Goal: Transaction & Acquisition: Purchase product/service

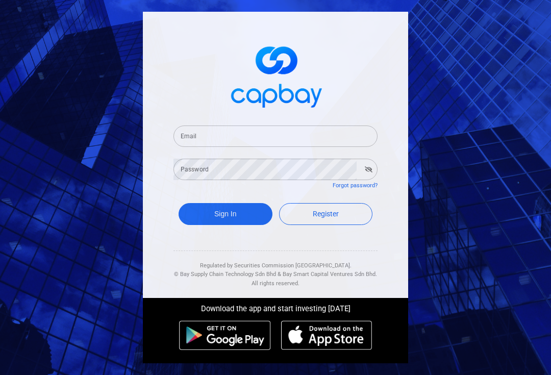
click at [201, 147] on input "Email" at bounding box center [276, 136] width 204 height 21
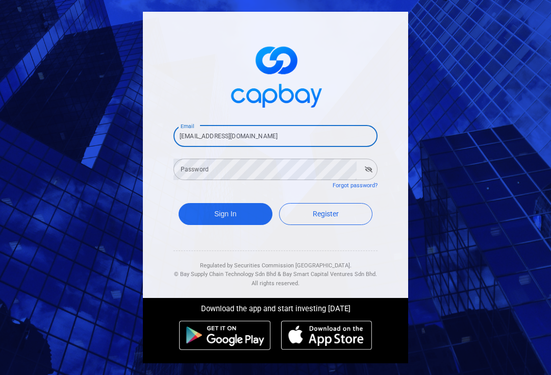
type input "[EMAIL_ADDRESS][DOMAIN_NAME]"
click at [192, 180] on div "Password Password" at bounding box center [276, 168] width 204 height 23
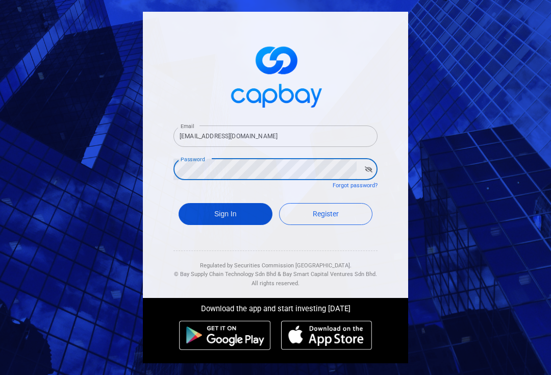
click at [215, 225] on button "Sign In" at bounding box center [226, 214] width 94 height 22
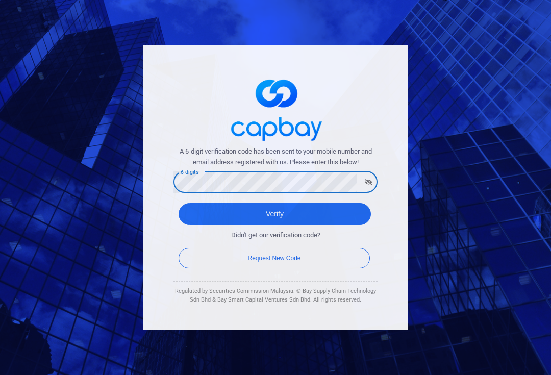
click at [275, 218] on button "Verify" at bounding box center [275, 214] width 192 height 22
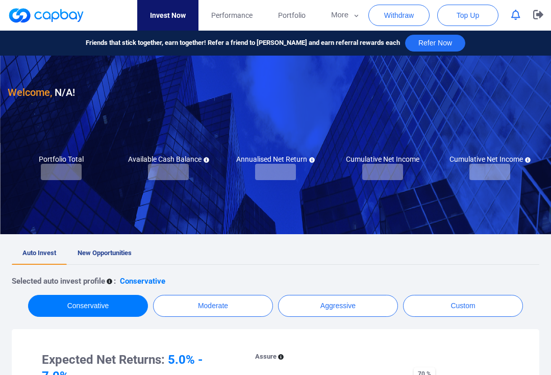
checkbox input "true"
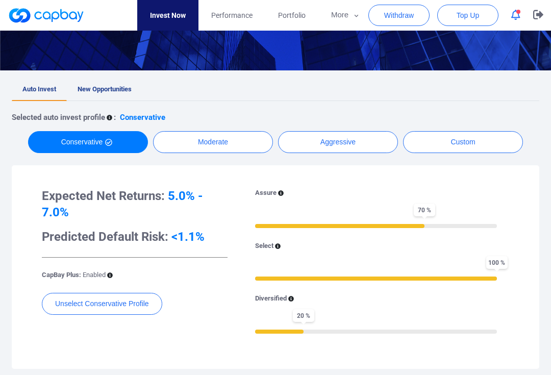
scroll to position [135, 0]
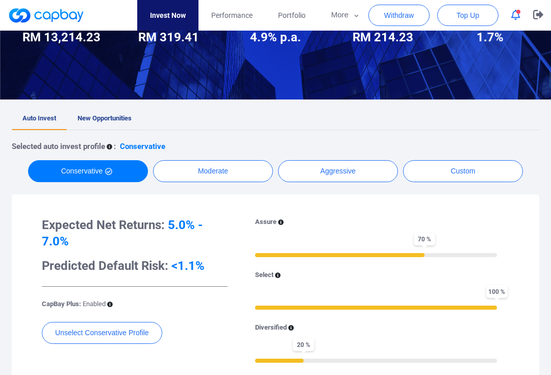
click at [113, 122] on link "New Opportunities" at bounding box center [105, 119] width 76 height 22
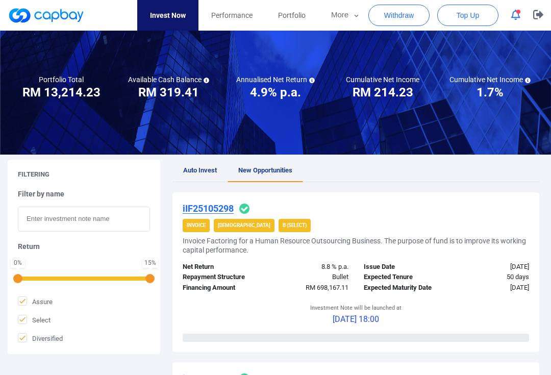
scroll to position [56, 0]
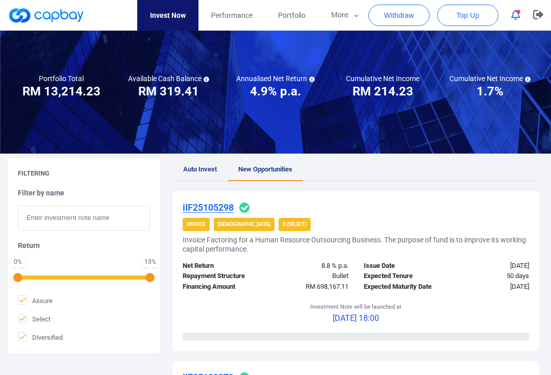
click at [217, 206] on u "iIF25105298" at bounding box center [208, 207] width 51 height 11
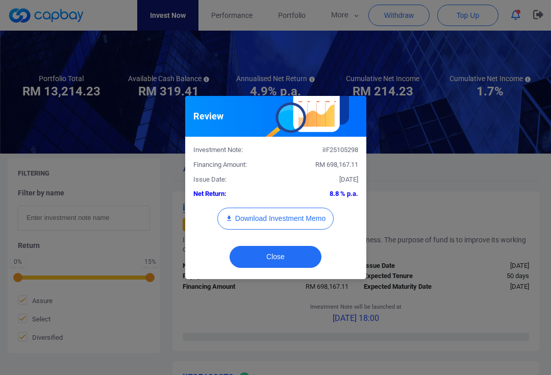
click at [234, 58] on div "Review Investment Note: iIF25105298 Financing Amount: RM 698,167.11 Issue Date:…" at bounding box center [275, 187] width 551 height 375
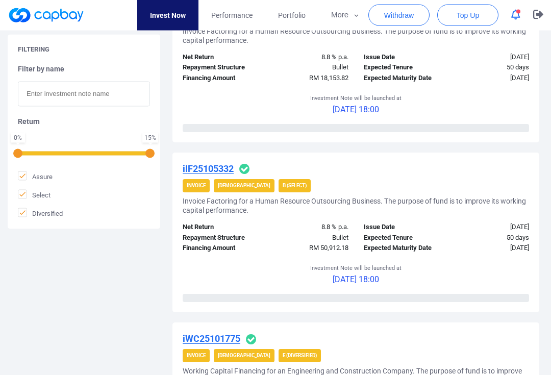
scroll to position [777, 0]
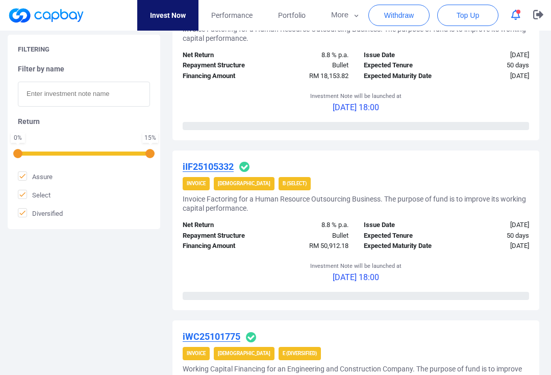
click at [212, 161] on u "iIF25105332" at bounding box center [208, 166] width 51 height 11
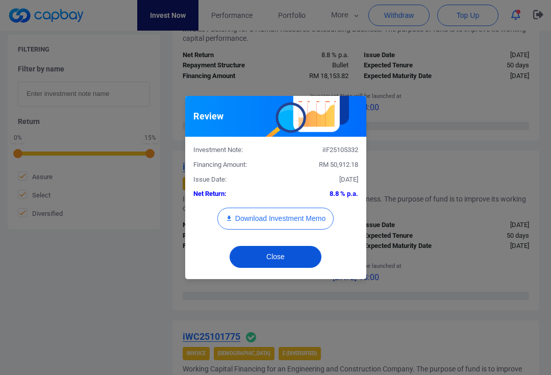
click at [244, 267] on button "Close" at bounding box center [276, 257] width 92 height 22
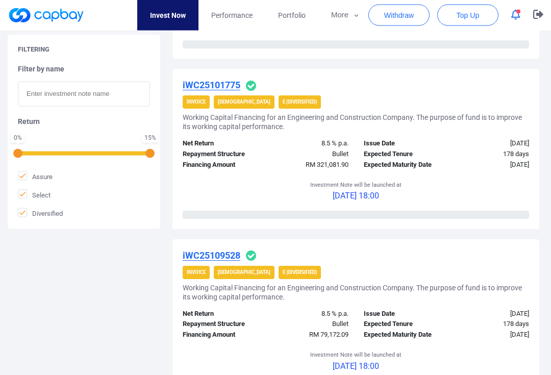
scroll to position [1028, 0]
click at [212, 250] on u "iWC25109528" at bounding box center [212, 255] width 58 height 11
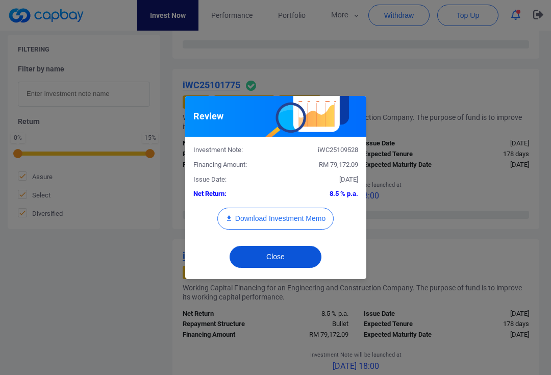
click at [239, 267] on button "Close" at bounding box center [276, 257] width 92 height 22
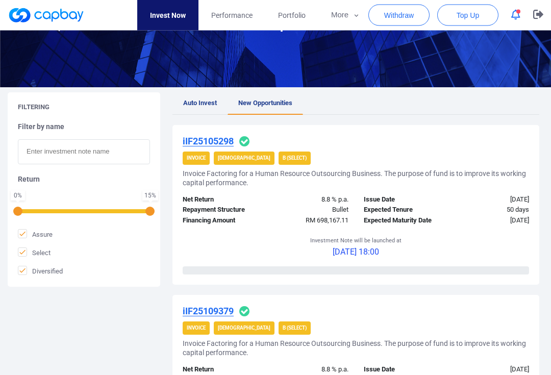
scroll to position [0, 0]
